Goal: Task Accomplishment & Management: Use online tool/utility

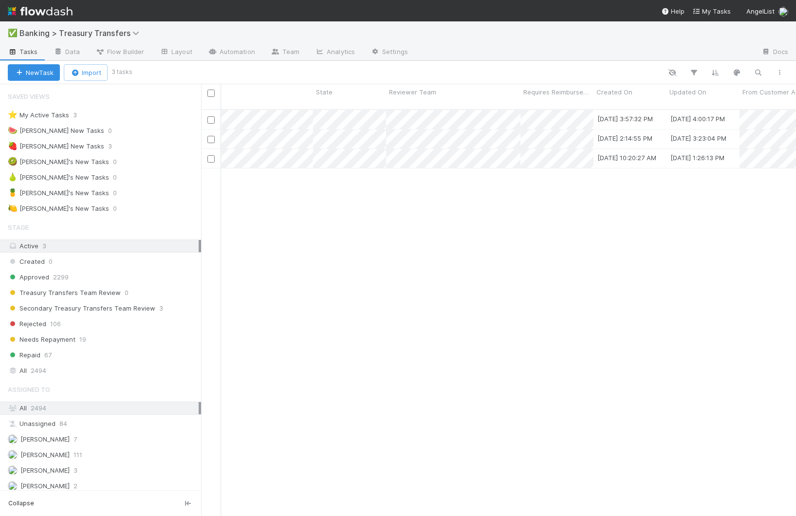
scroll to position [0, 1238]
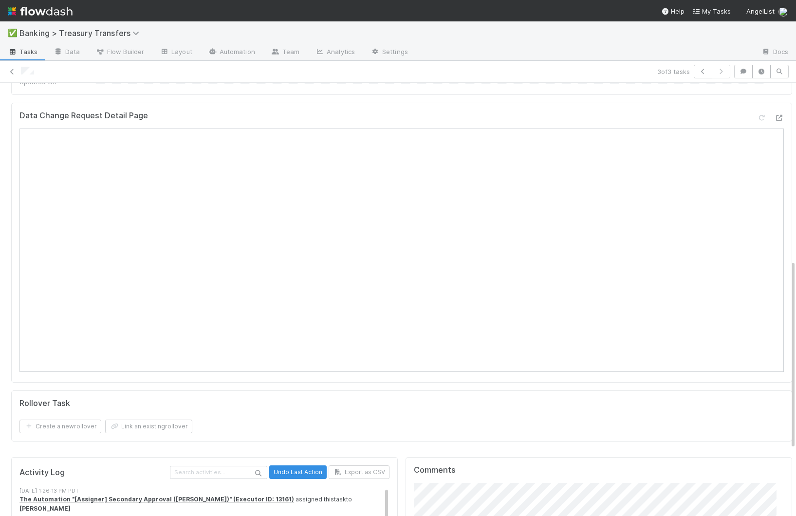
scroll to position [422, 0]
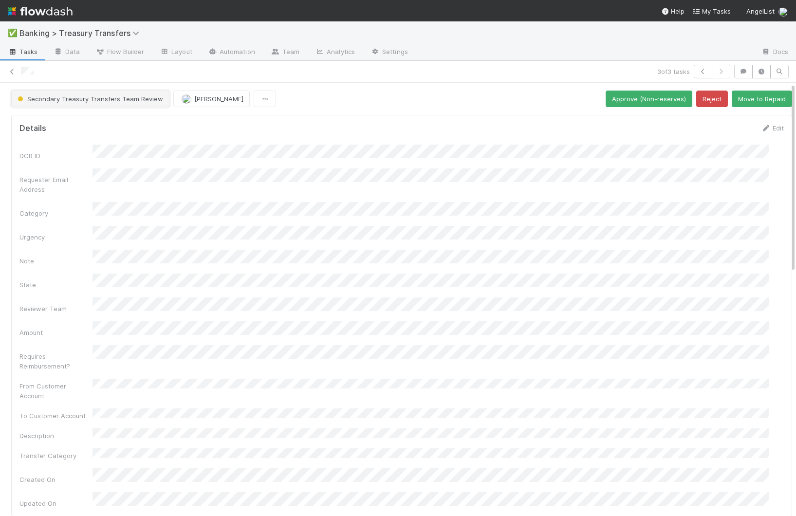
click at [78, 101] on span "Secondary Treasury Transfers Team Review" at bounding box center [90, 99] width 148 height 8
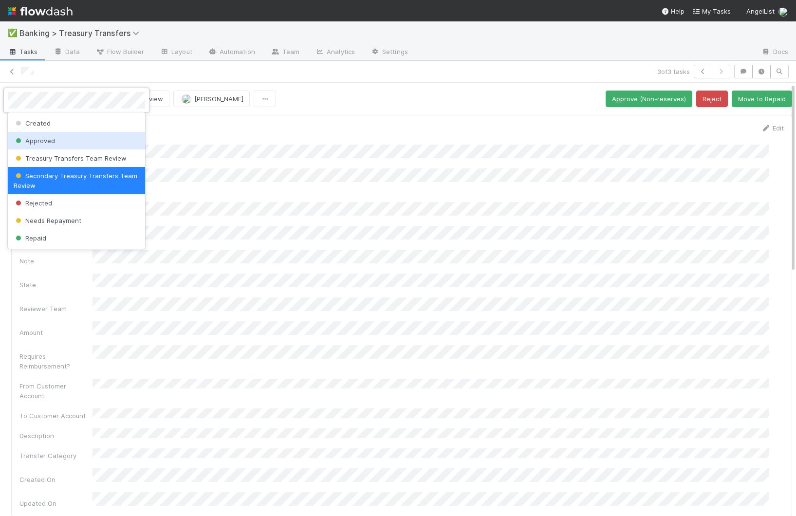
click at [48, 139] on span "Approved" at bounding box center [34, 141] width 41 height 8
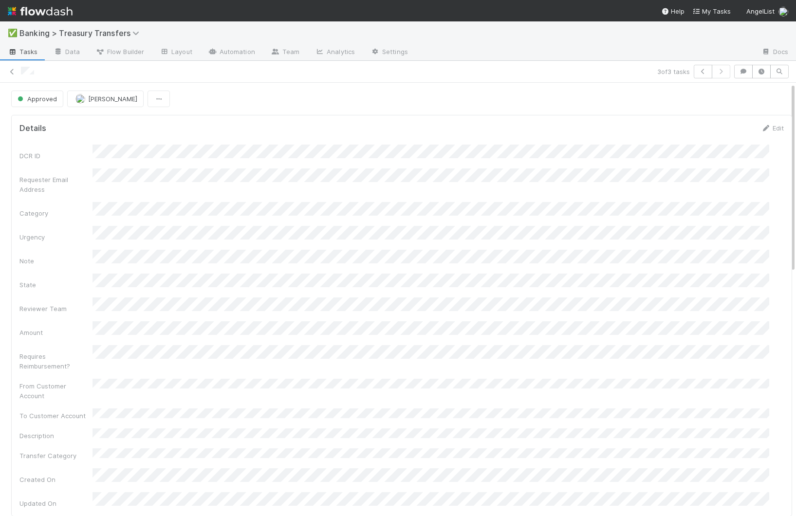
click at [16, 51] on icon at bounding box center [13, 52] width 10 height 6
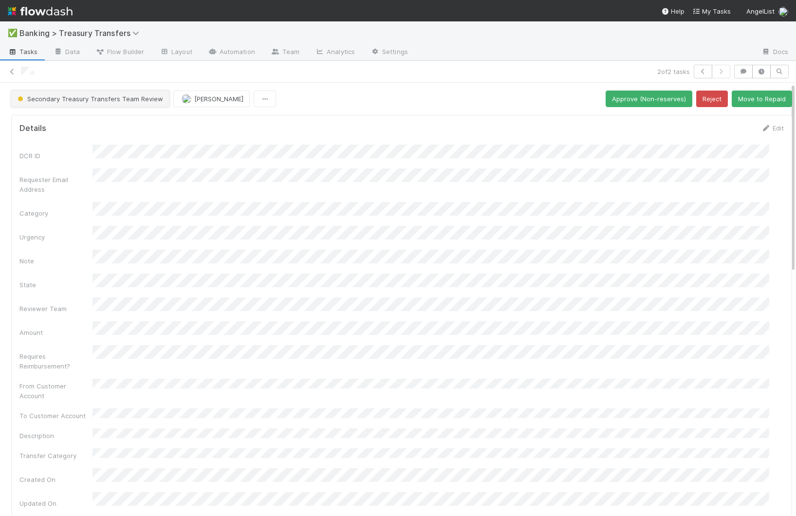
click at [64, 98] on span "Secondary Treasury Transfers Team Review" at bounding box center [90, 99] width 148 height 8
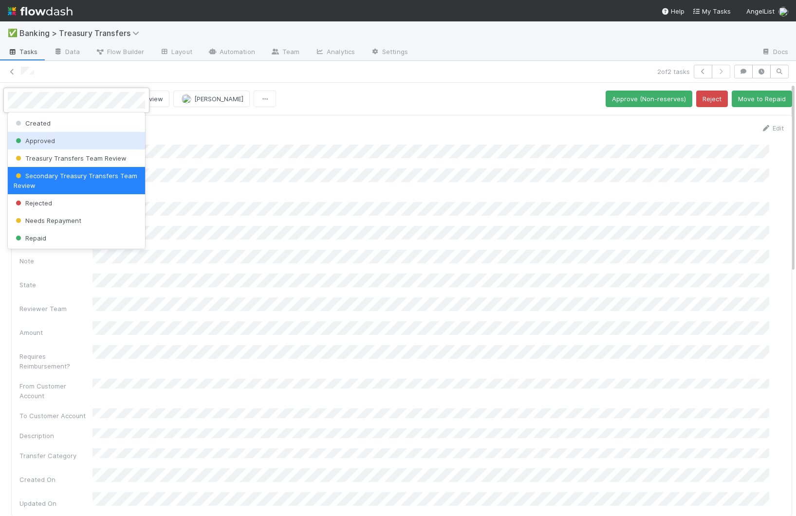
click at [73, 145] on div "Approved" at bounding box center [76, 141] width 137 height 18
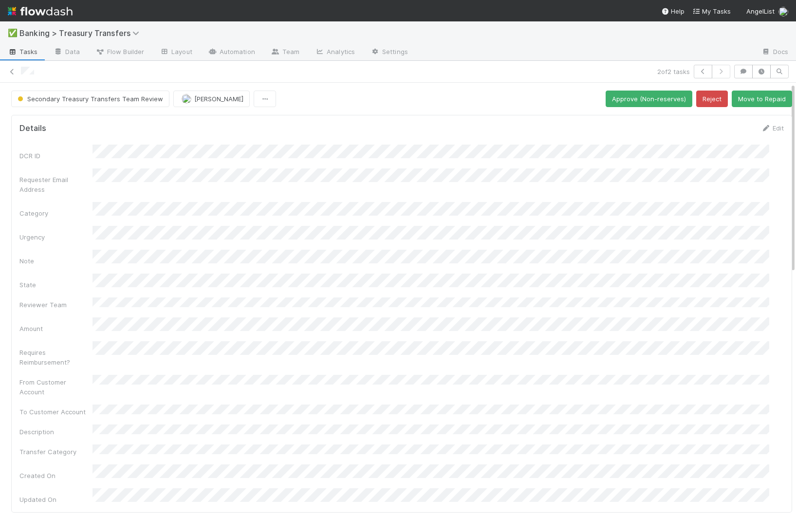
click at [26, 53] on span "Tasks" at bounding box center [23, 52] width 30 height 10
click at [75, 97] on span "Secondary Treasury Transfers Team Review" at bounding box center [90, 99] width 148 height 8
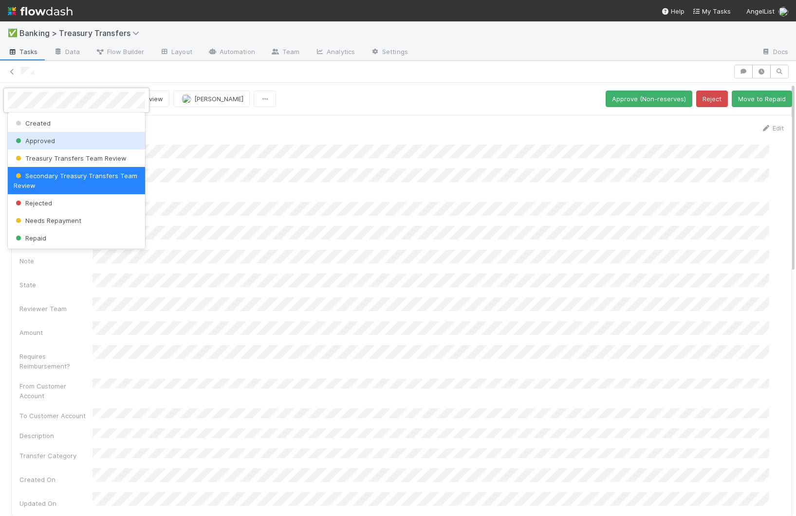
click at [50, 140] on span "Approved" at bounding box center [34, 141] width 41 height 8
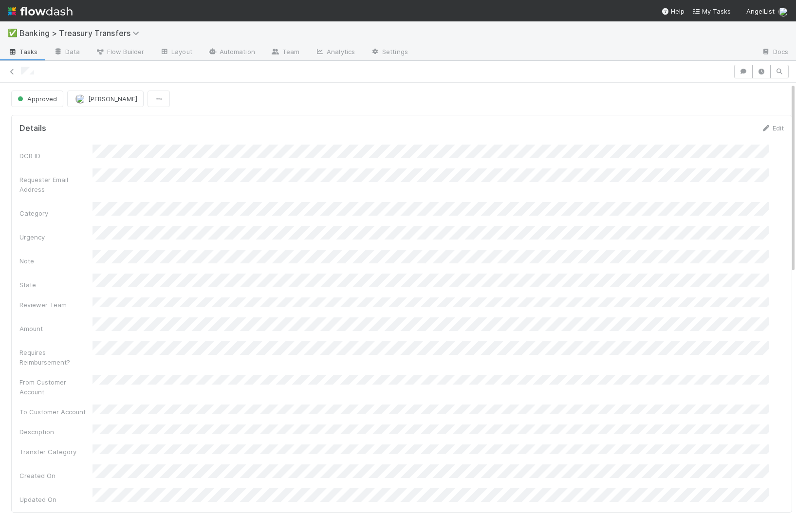
click at [22, 52] on span "Tasks" at bounding box center [23, 52] width 30 height 10
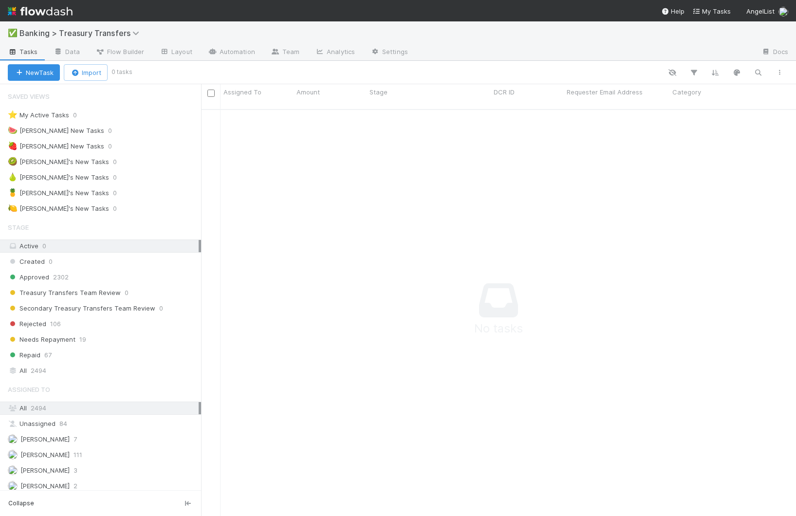
scroll to position [400, 588]
